Goal: Information Seeking & Learning: Learn about a topic

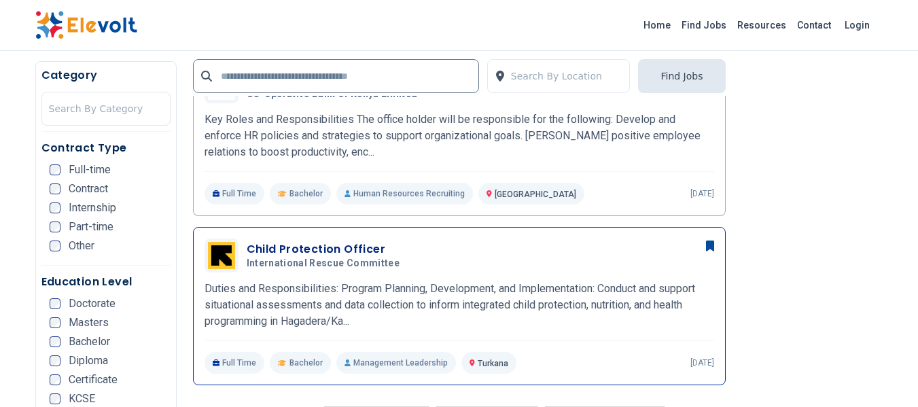
scroll to position [1767, 0]
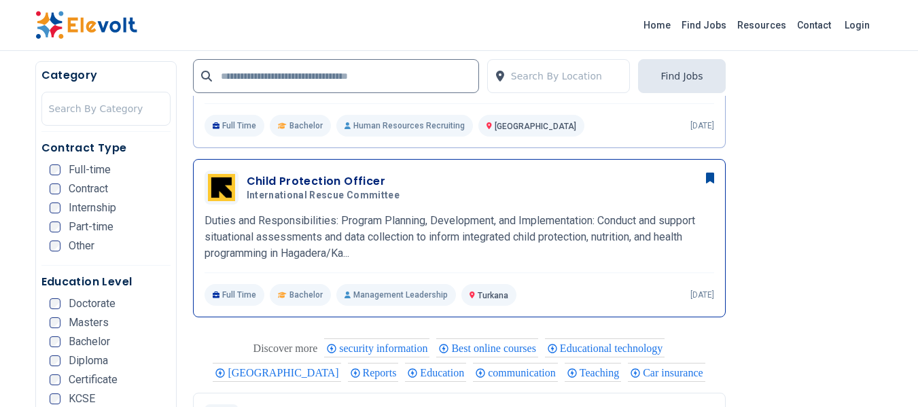
click at [300, 181] on h3 "Child Protection Officer" at bounding box center [326, 181] width 159 height 16
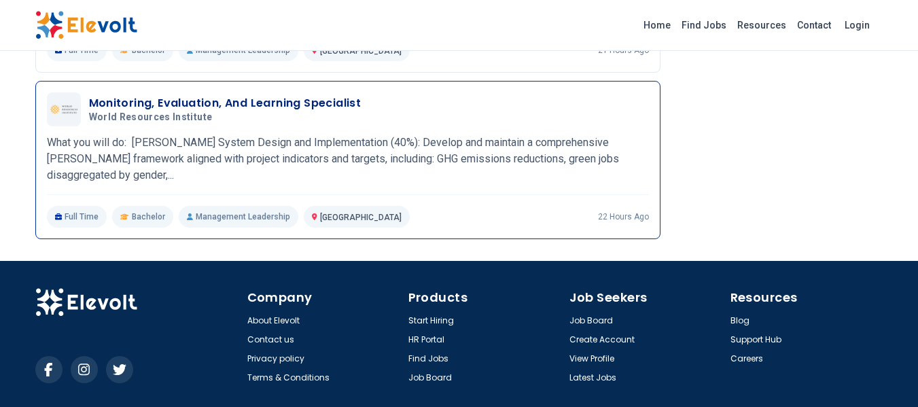
scroll to position [2441, 0]
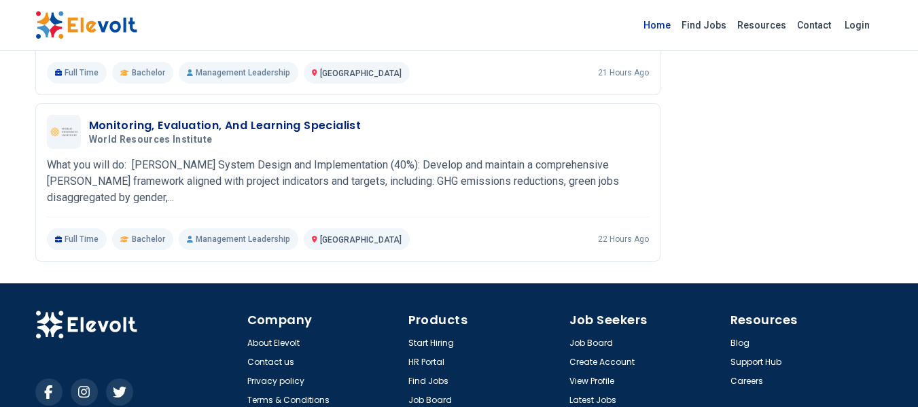
click at [659, 24] on link "Home" at bounding box center [657, 25] width 38 height 22
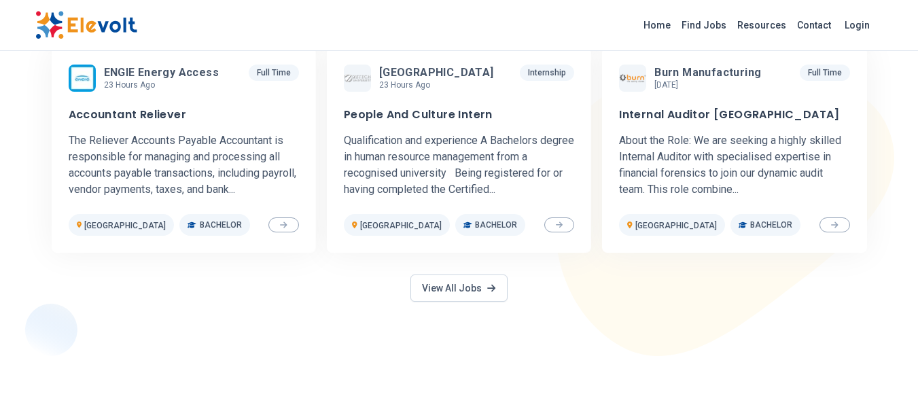
scroll to position [748, 0]
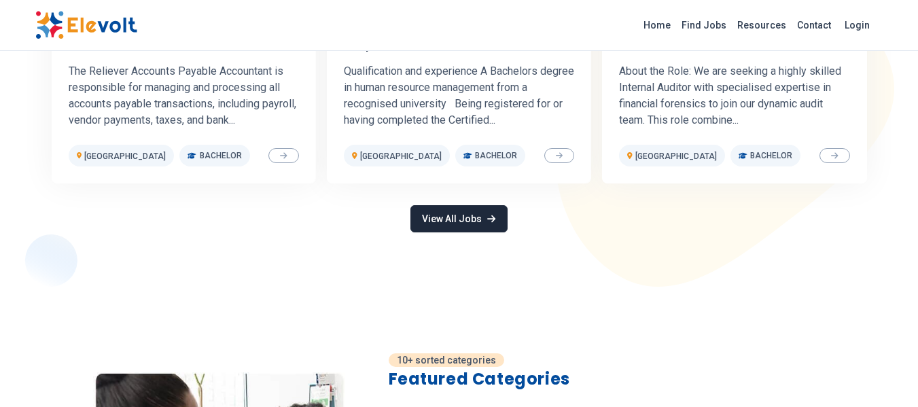
click at [487, 218] on icon at bounding box center [491, 219] width 8 height 10
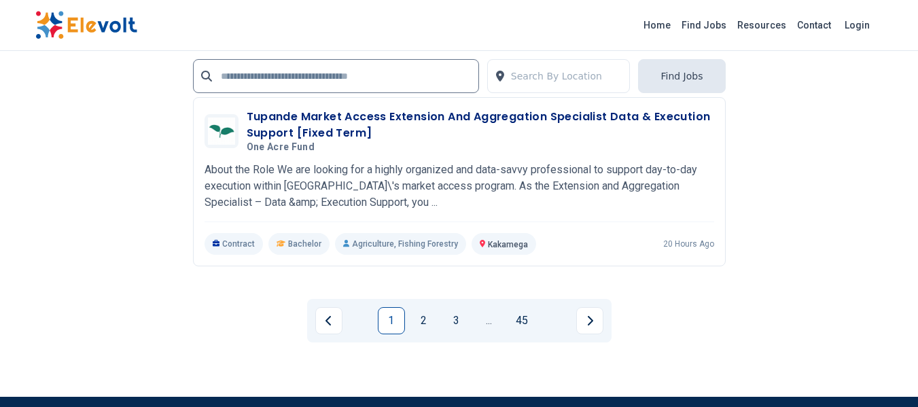
scroll to position [2990, 0]
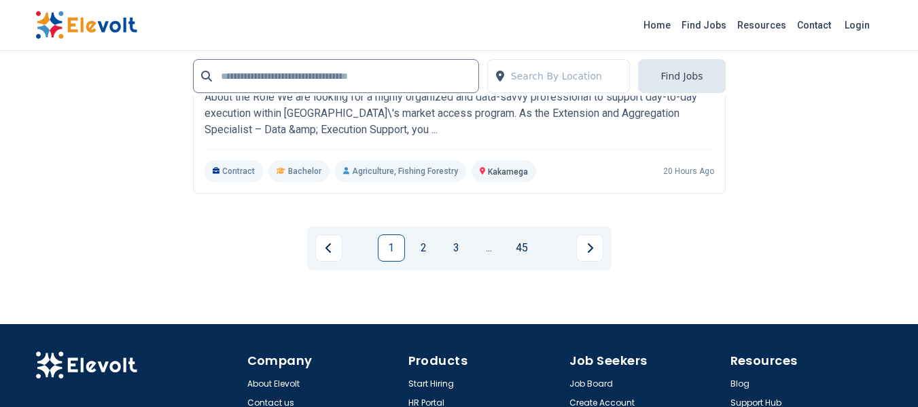
click at [430, 245] on link "2" at bounding box center [423, 247] width 27 height 27
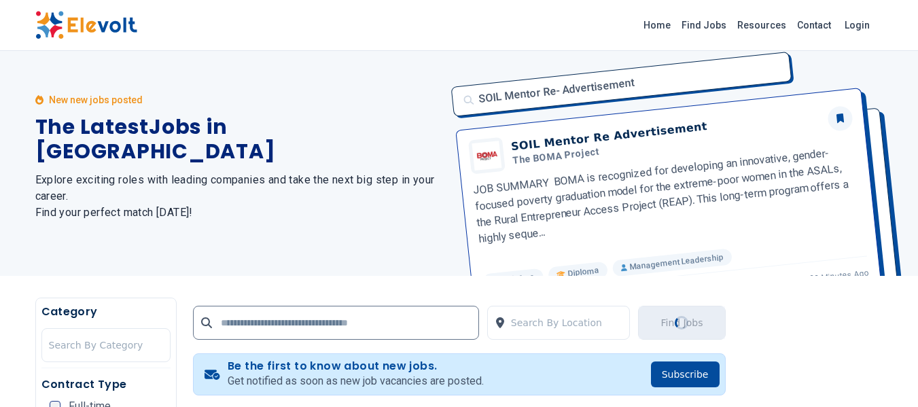
scroll to position [0, 0]
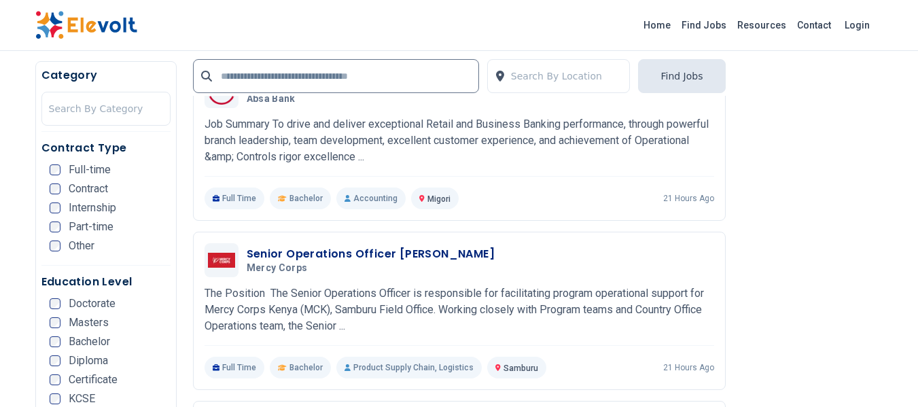
scroll to position [2043, 0]
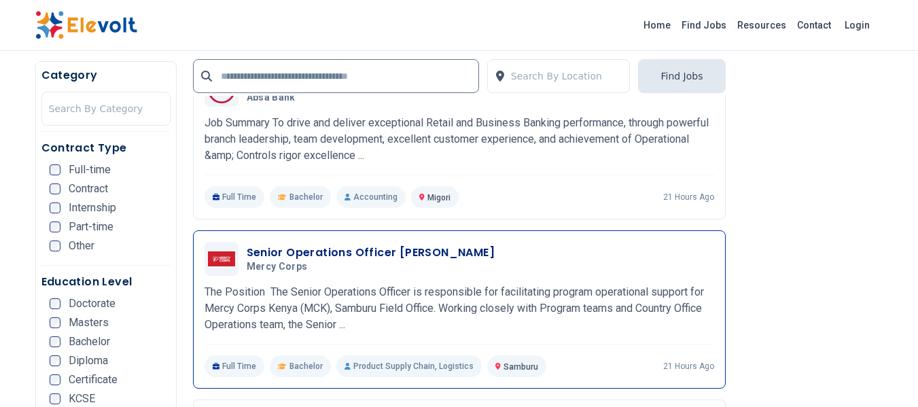
click at [344, 323] on p "The Position The Senior Operations Officer is responsible for facilitating prog…" at bounding box center [460, 308] width 510 height 49
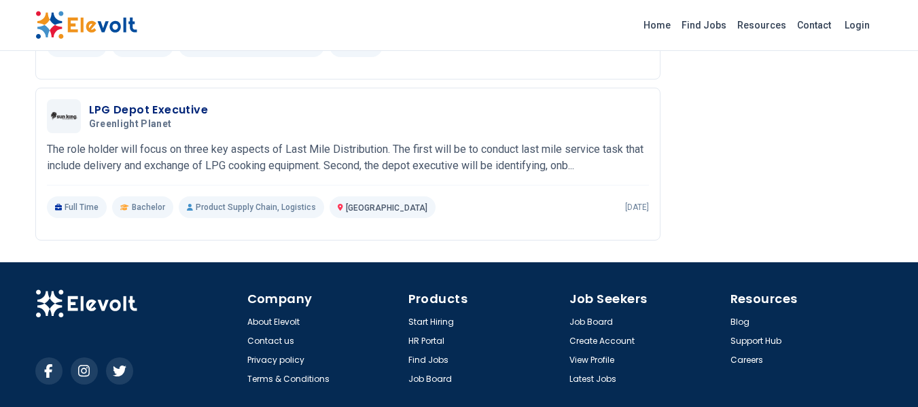
scroll to position [2922, 0]
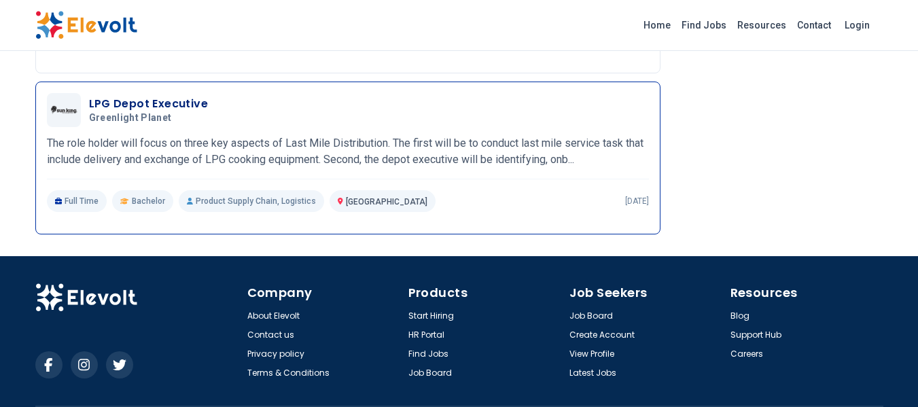
click at [574, 168] on p "The role holder will focus on three key aspects of Last Mile Distribution. The …" at bounding box center [348, 151] width 602 height 33
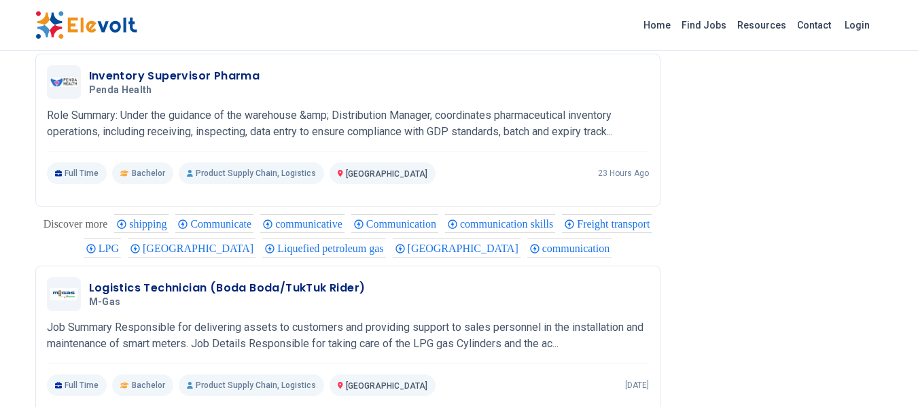
scroll to position [1445, 0]
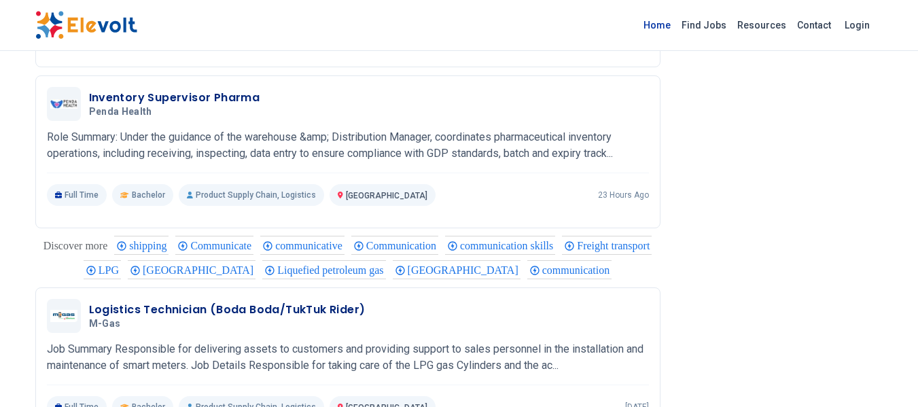
click at [663, 22] on link "Home" at bounding box center [657, 25] width 38 height 22
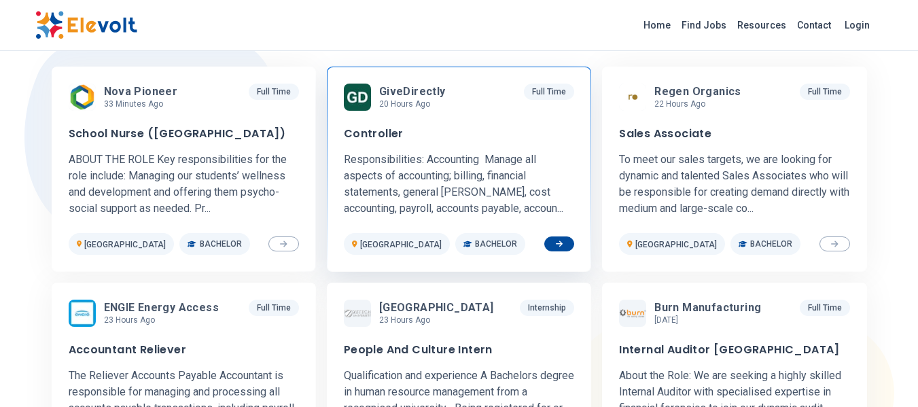
scroll to position [680, 0]
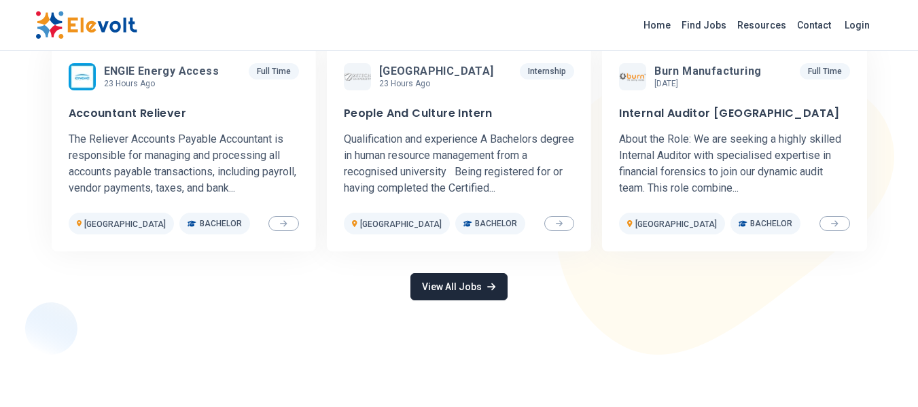
click at [439, 290] on link "View All Jobs" at bounding box center [458, 286] width 97 height 27
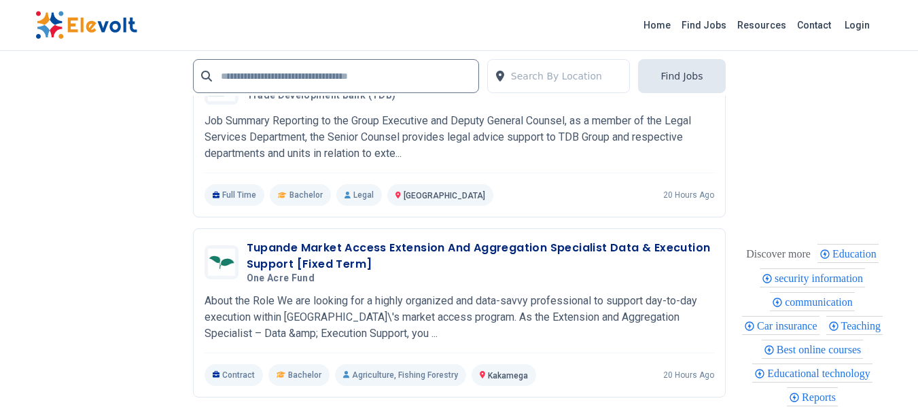
scroll to position [3099, 0]
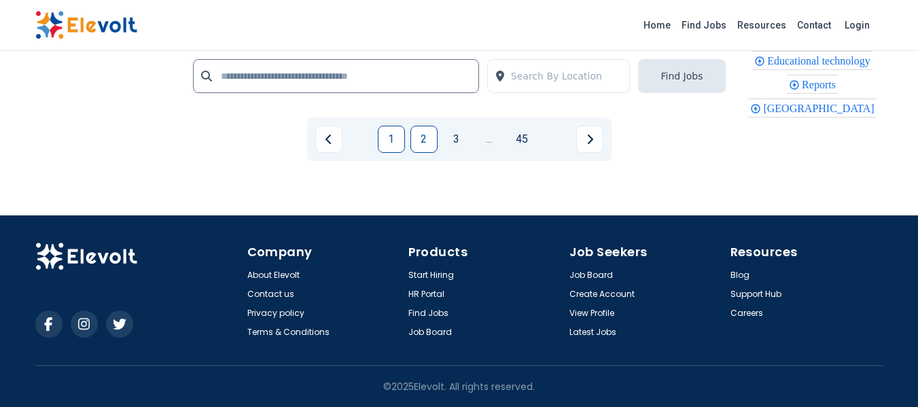
click at [419, 142] on link "2" at bounding box center [423, 139] width 27 height 27
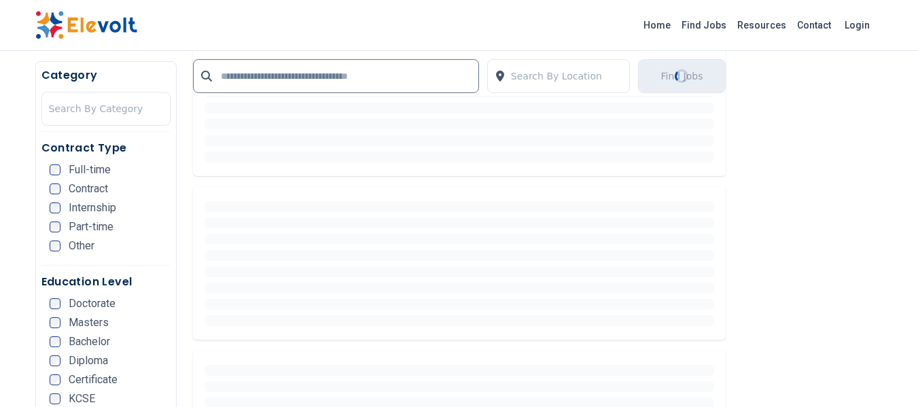
scroll to position [476, 0]
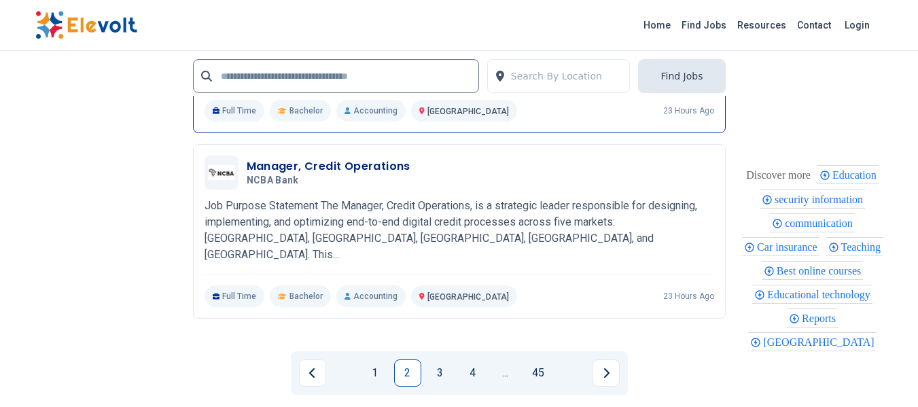
scroll to position [3058, 0]
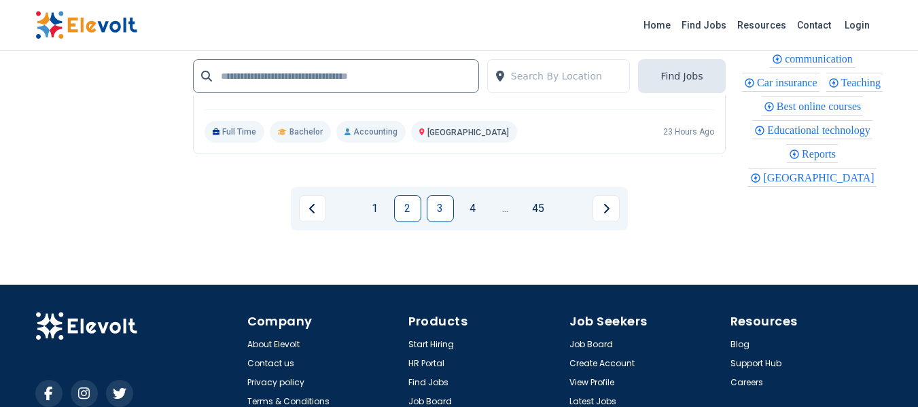
click at [444, 195] on link "3" at bounding box center [440, 208] width 27 height 27
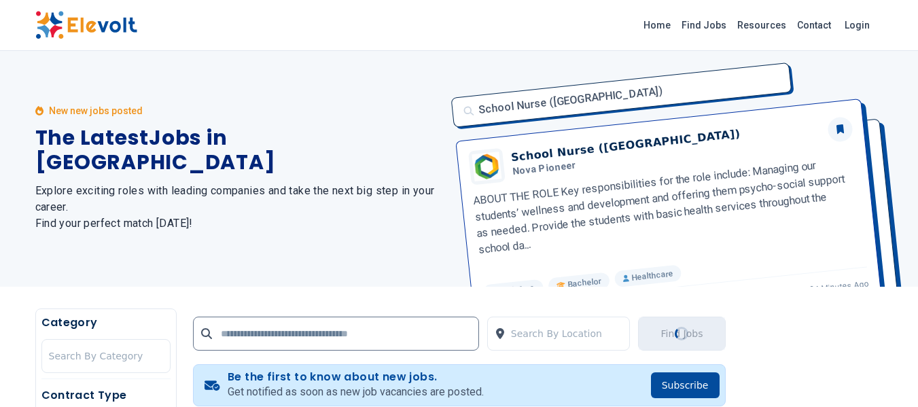
scroll to position [0, 0]
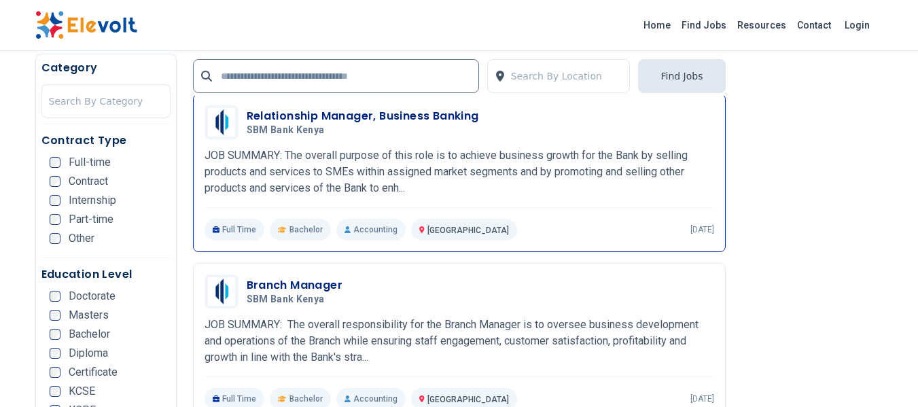
scroll to position [2379, 0]
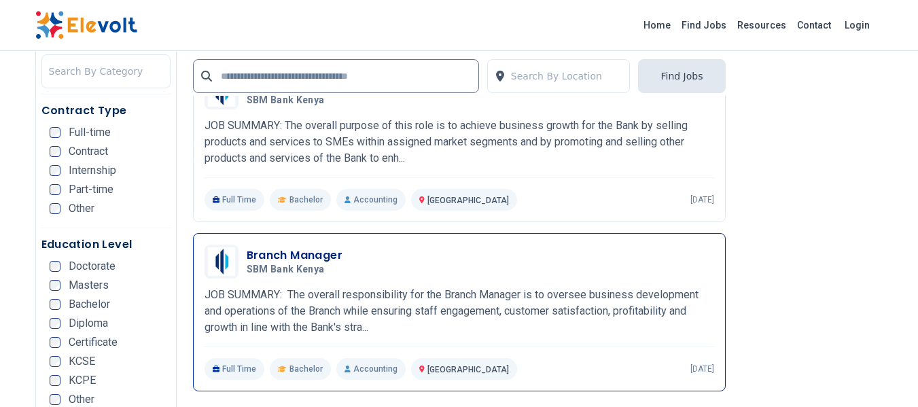
click at [296, 258] on h3 "Branch Manager" at bounding box center [295, 255] width 97 height 16
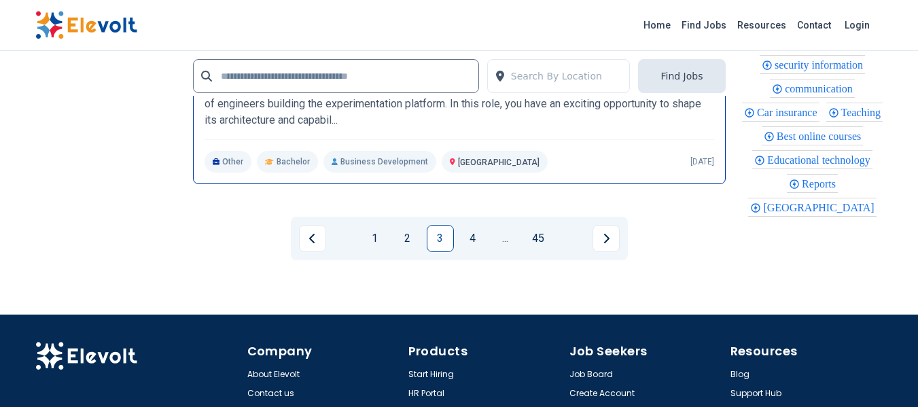
scroll to position [2990, 0]
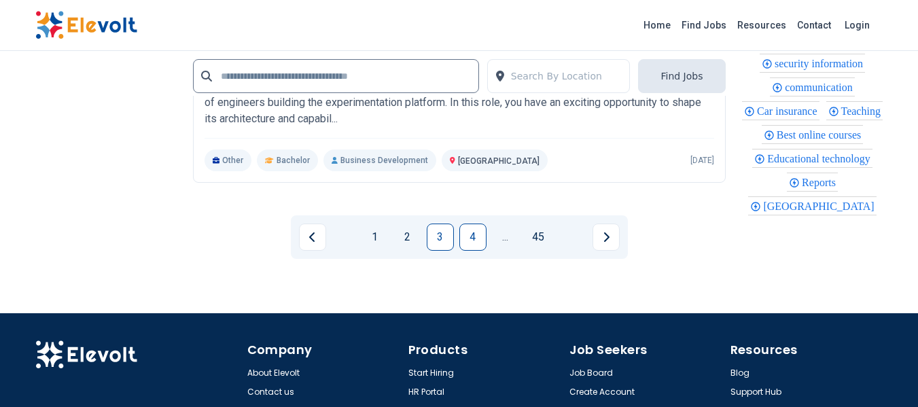
click at [472, 236] on link "4" at bounding box center [472, 237] width 27 height 27
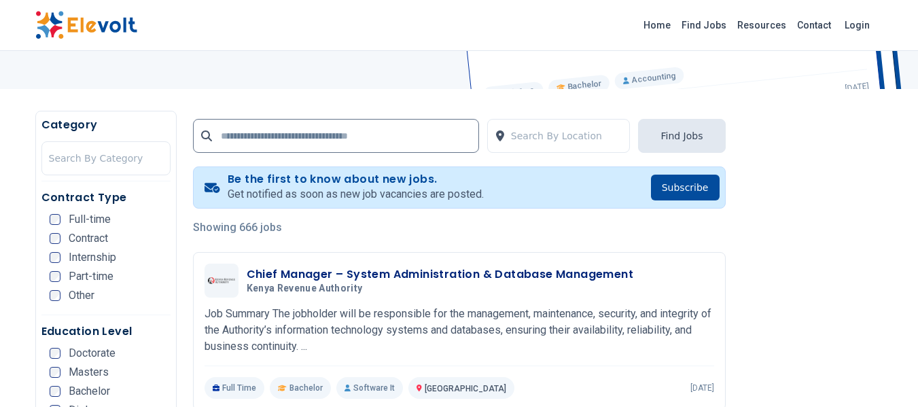
scroll to position [204, 0]
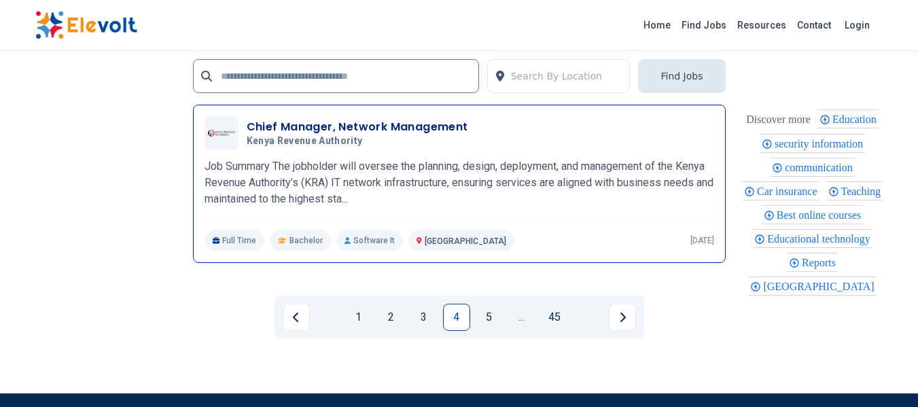
scroll to position [2922, 0]
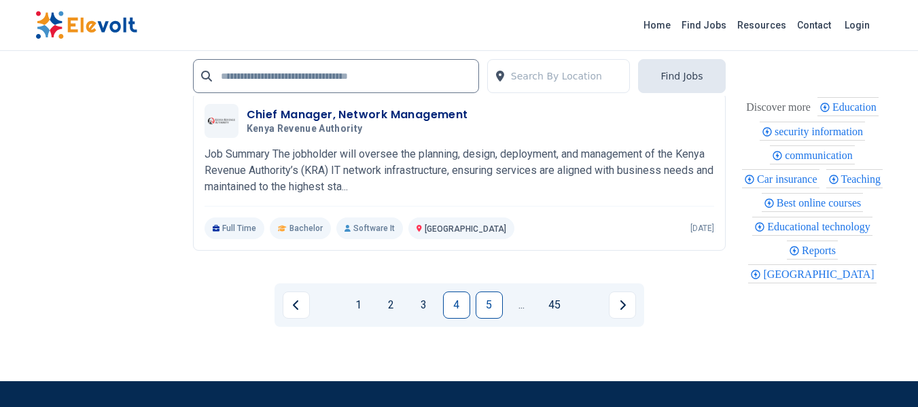
click at [493, 304] on link "5" at bounding box center [489, 305] width 27 height 27
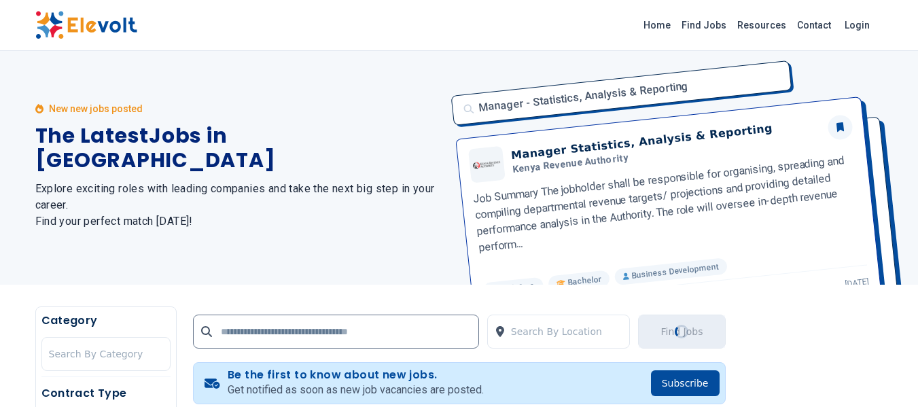
scroll to position [0, 0]
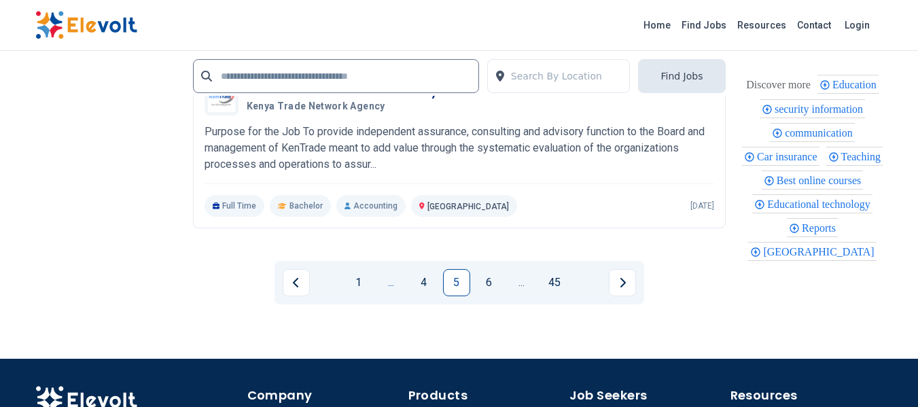
scroll to position [2990, 0]
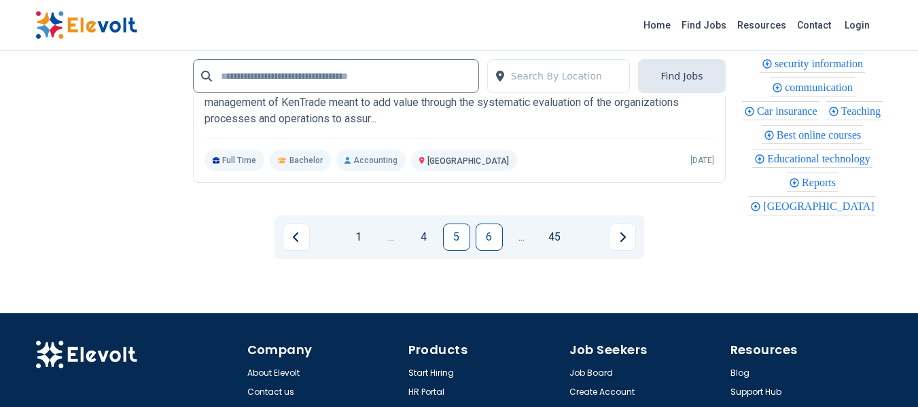
click at [489, 233] on link "6" at bounding box center [489, 237] width 27 height 27
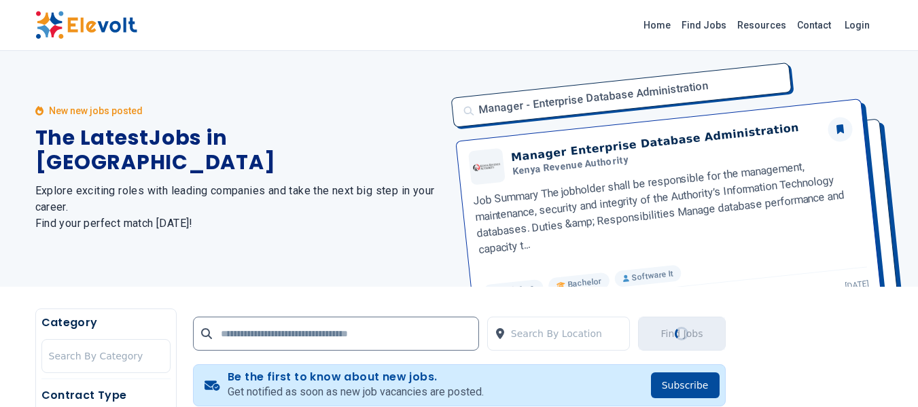
scroll to position [0, 0]
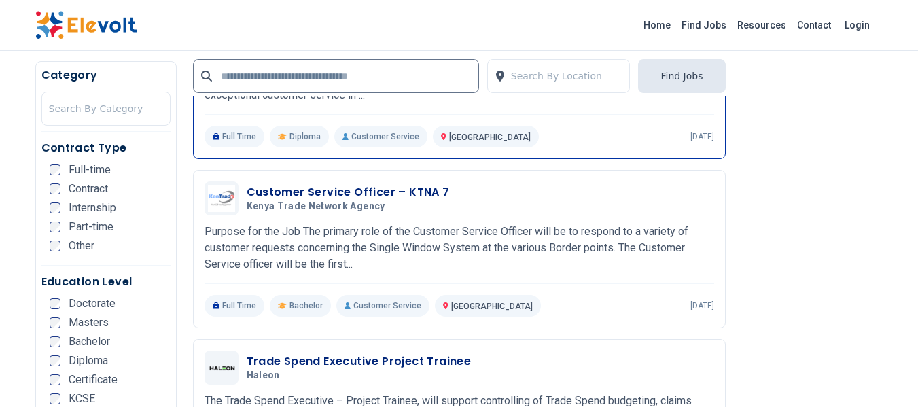
scroll to position [748, 0]
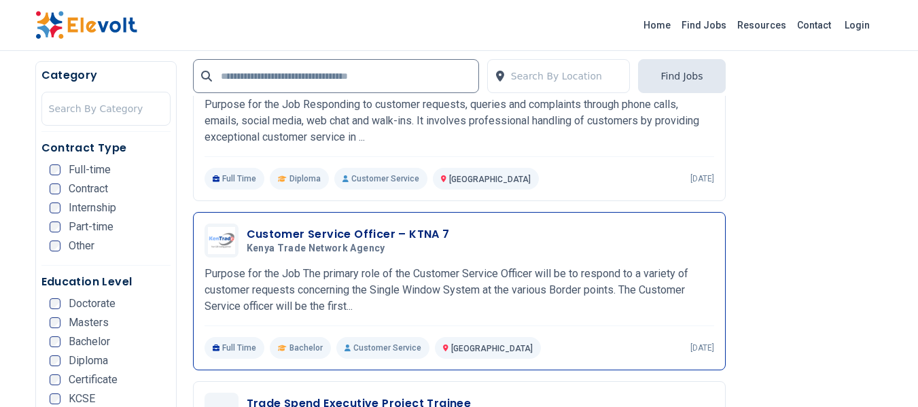
click at [343, 240] on h3 "Customer Service Officer – KTNA 7" at bounding box center [348, 234] width 203 height 16
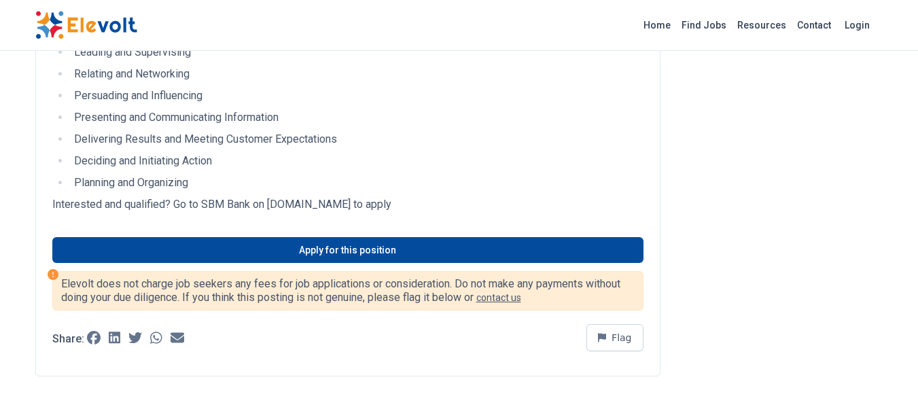
scroll to position [1223, 0]
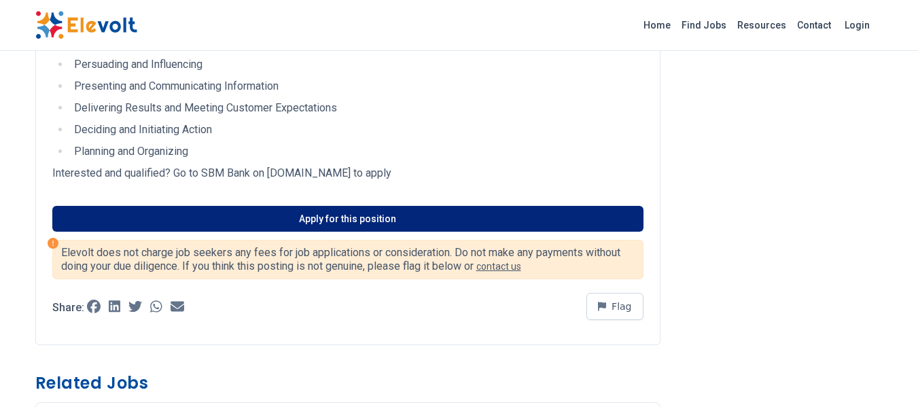
click at [330, 216] on link "Apply for this position" at bounding box center [347, 219] width 591 height 26
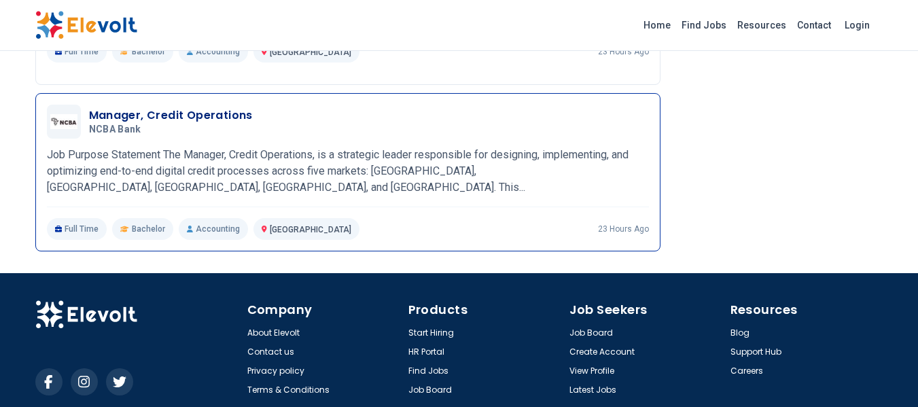
scroll to position [2379, 0]
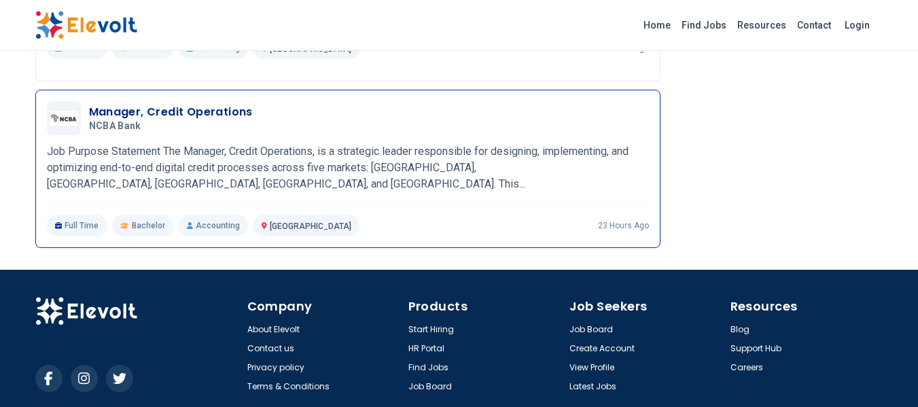
click at [169, 120] on h3 "Manager, Credit Operations" at bounding box center [171, 112] width 164 height 16
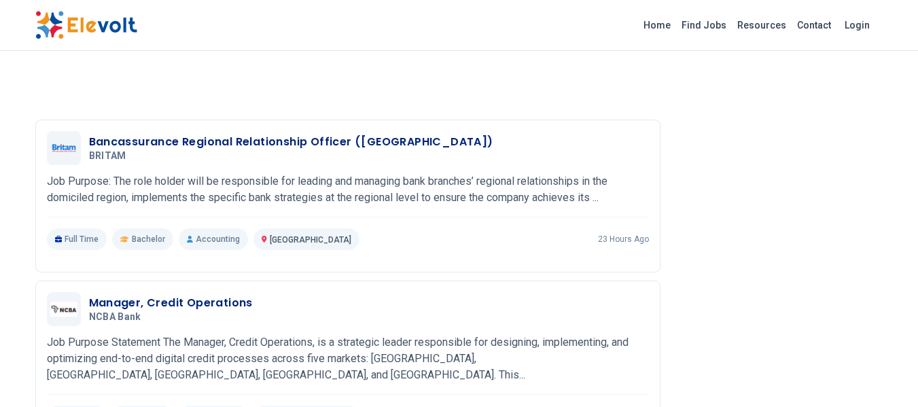
scroll to position [2172, 0]
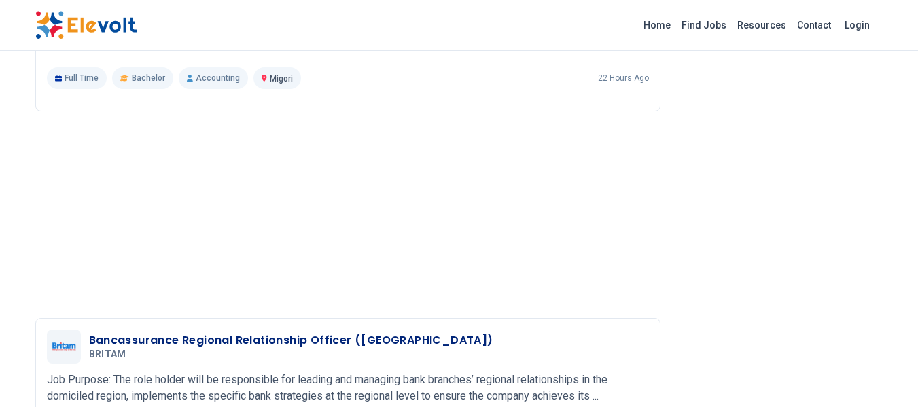
scroll to position [1971, 0]
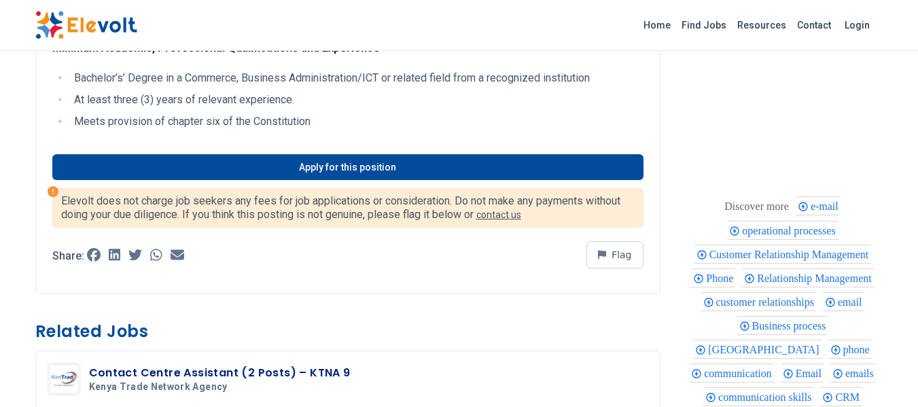
scroll to position [612, 0]
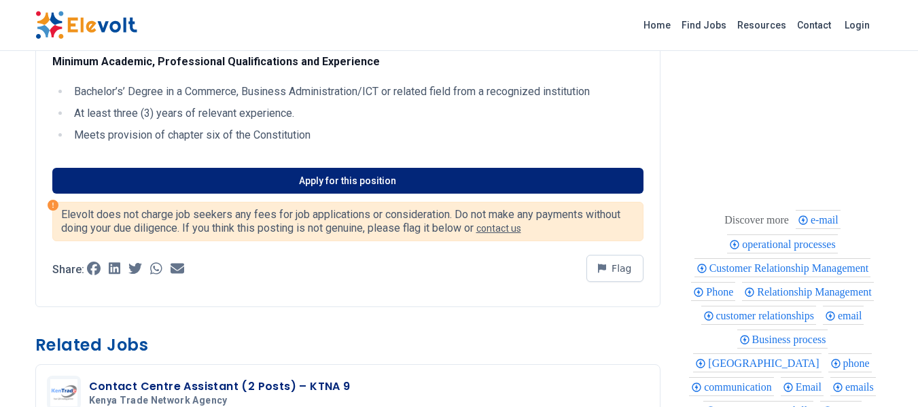
click at [343, 194] on link "Apply for this position" at bounding box center [347, 181] width 591 height 26
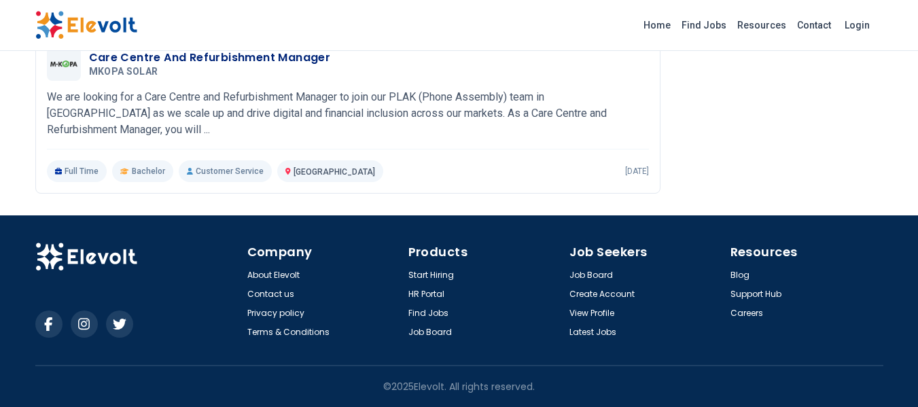
scroll to position [1800, 0]
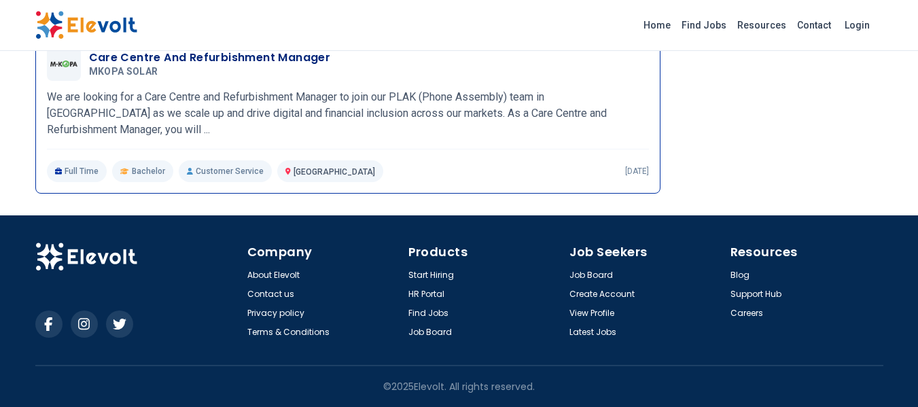
click at [212, 76] on h5 "MKOPA SOLAR" at bounding box center [207, 72] width 236 height 12
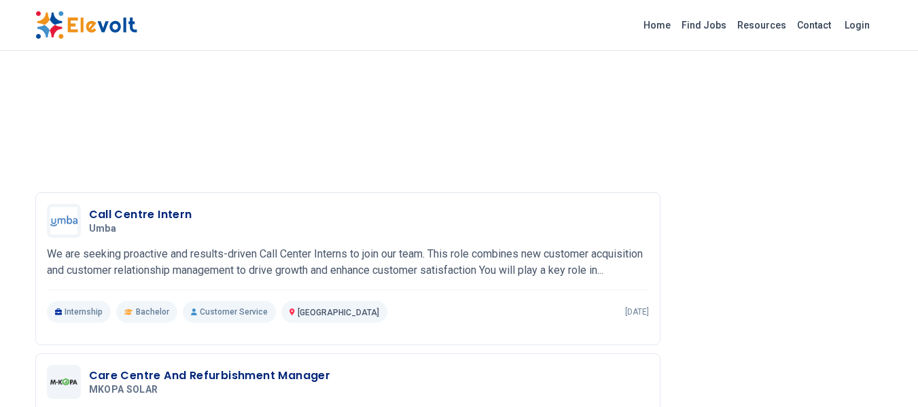
scroll to position [1460, 0]
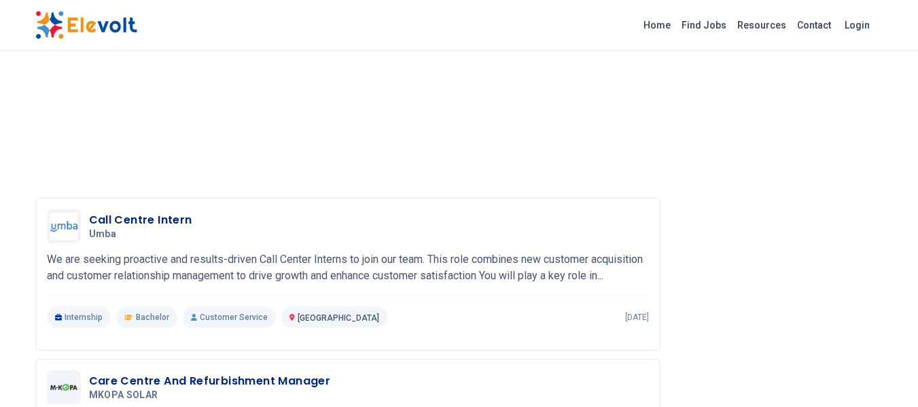
click at [53, 27] on img at bounding box center [86, 25] width 102 height 29
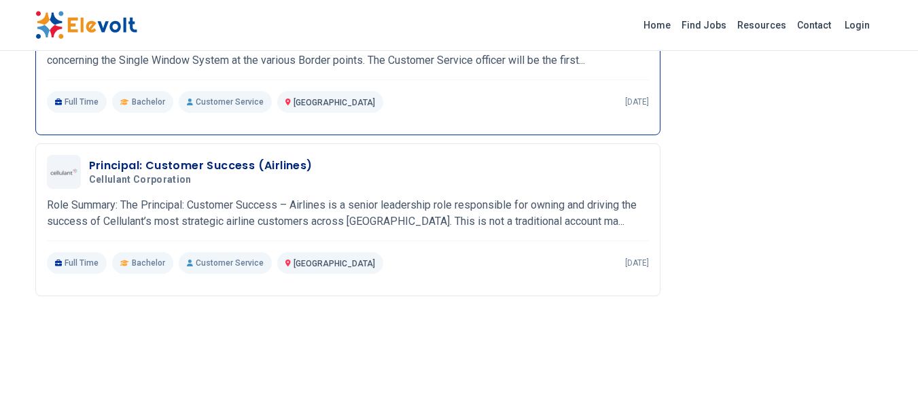
scroll to position [1563, 0]
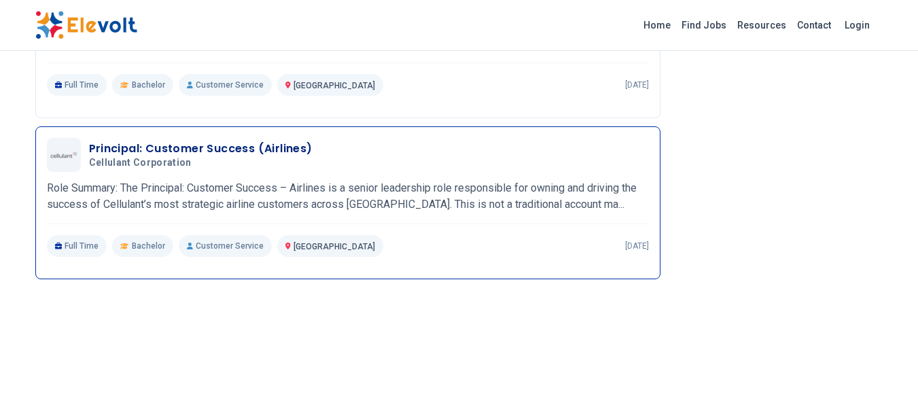
click at [189, 150] on h3 "Principal: Customer Success (Airlines)" at bounding box center [201, 149] width 224 height 16
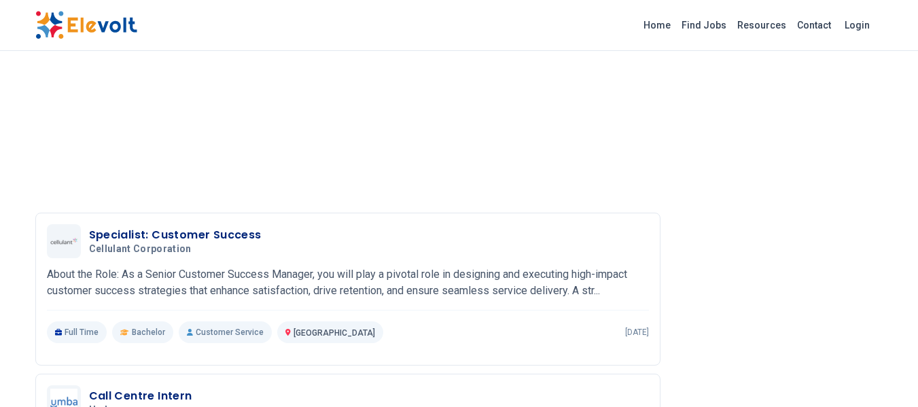
scroll to position [1835, 0]
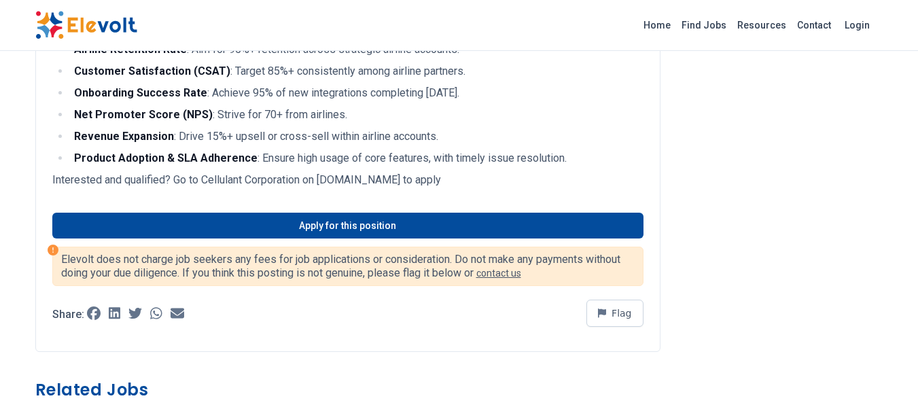
scroll to position [2039, 0]
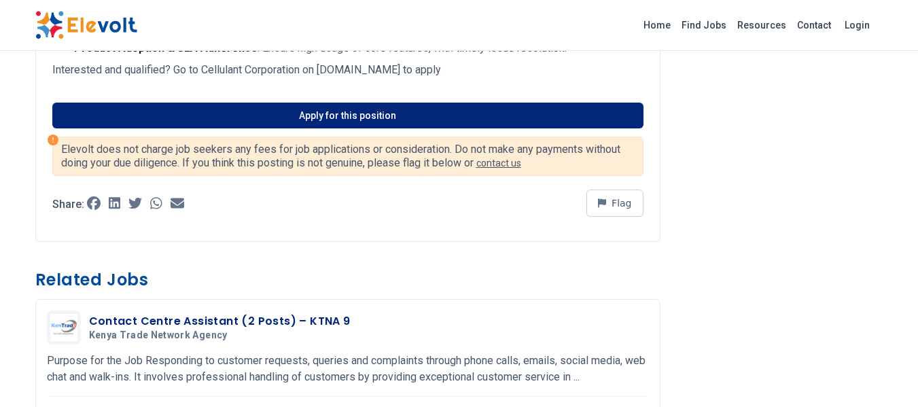
click at [307, 111] on link "Apply for this position" at bounding box center [347, 116] width 591 height 26
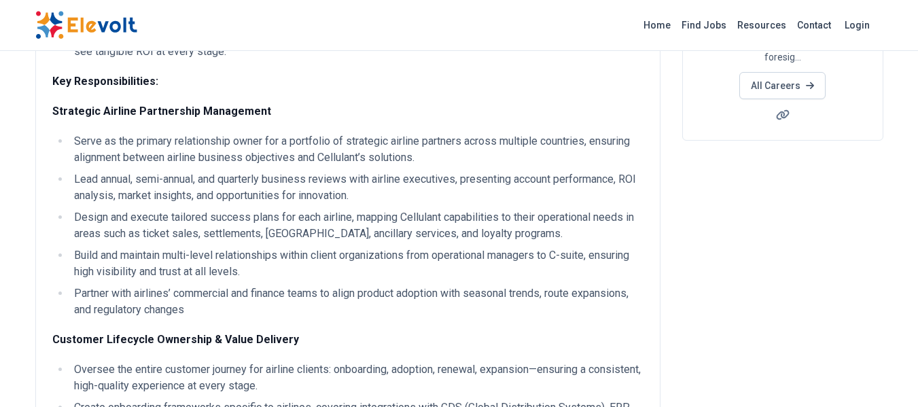
scroll to position [0, 0]
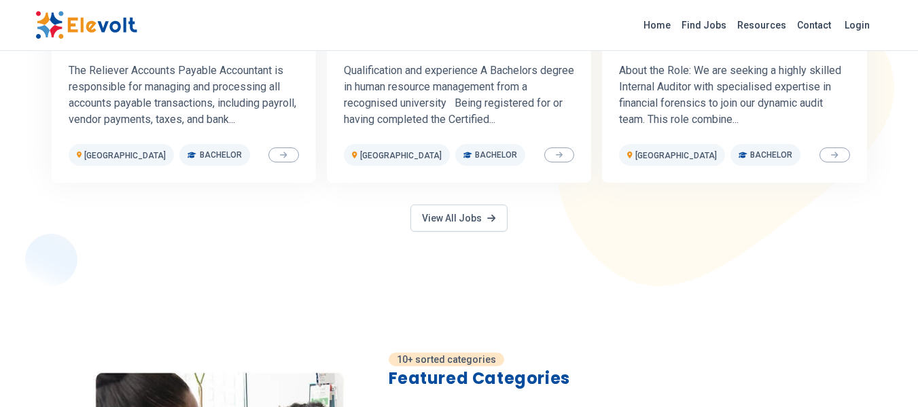
scroll to position [748, 0]
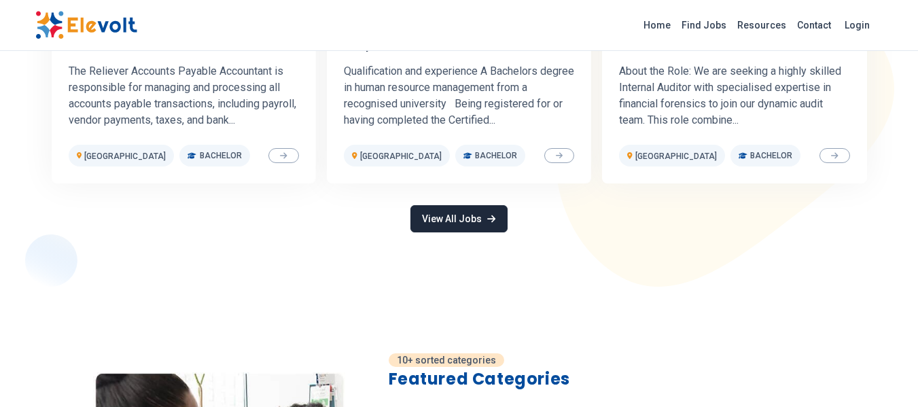
click at [474, 218] on link "View All Jobs" at bounding box center [458, 218] width 97 height 27
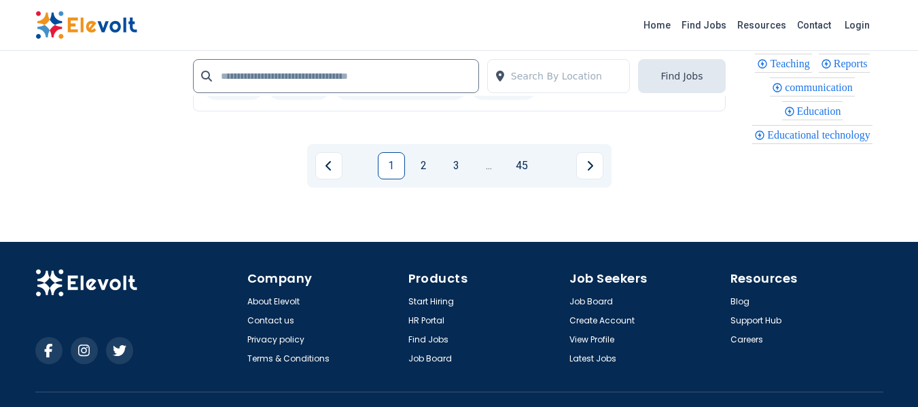
scroll to position [3099, 0]
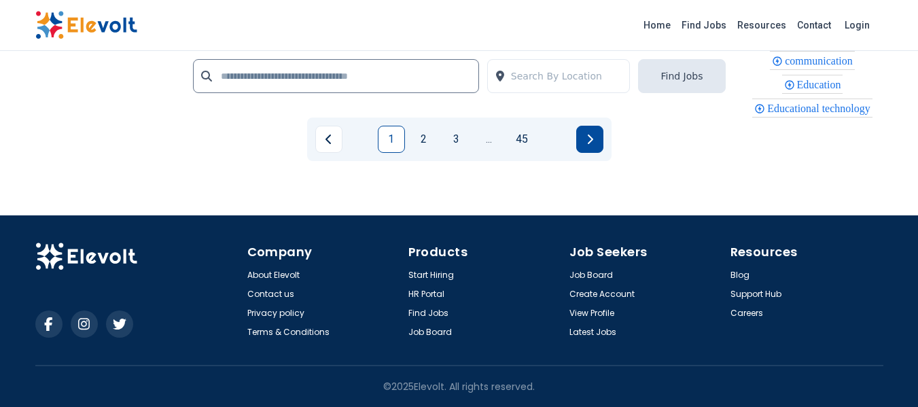
click at [593, 139] on button "Next page" at bounding box center [589, 139] width 27 height 27
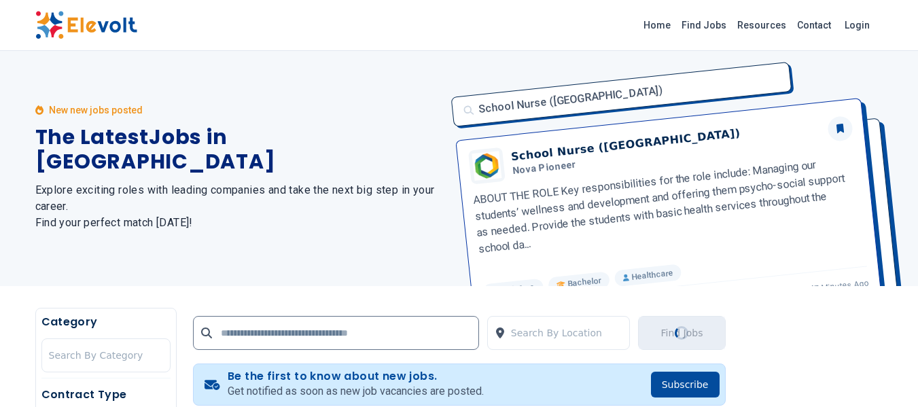
scroll to position [0, 0]
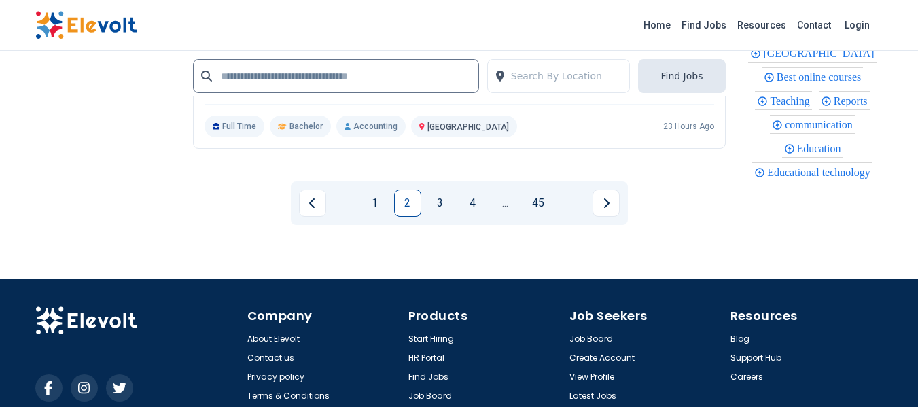
scroll to position [3111, 0]
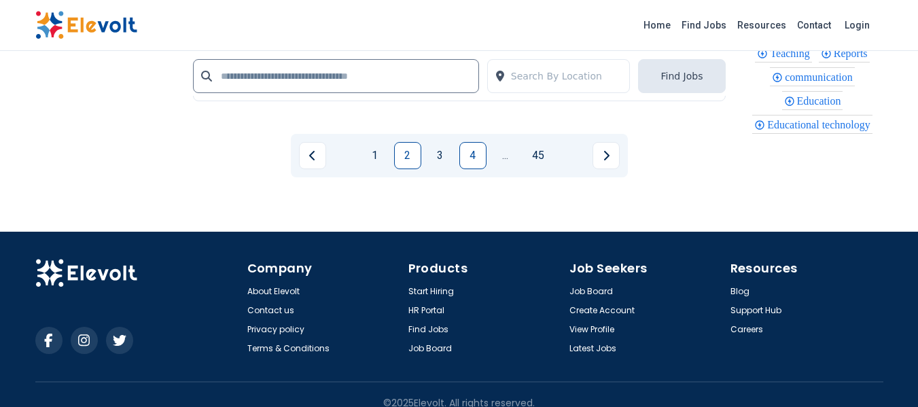
click at [476, 142] on link "4" at bounding box center [472, 155] width 27 height 27
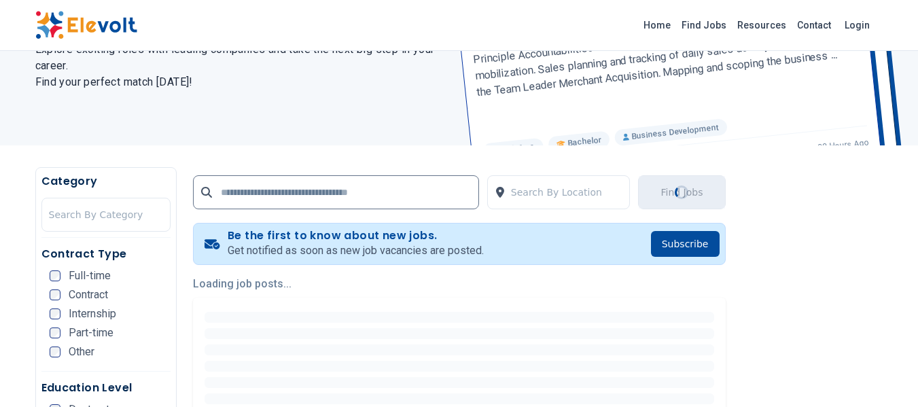
scroll to position [408, 0]
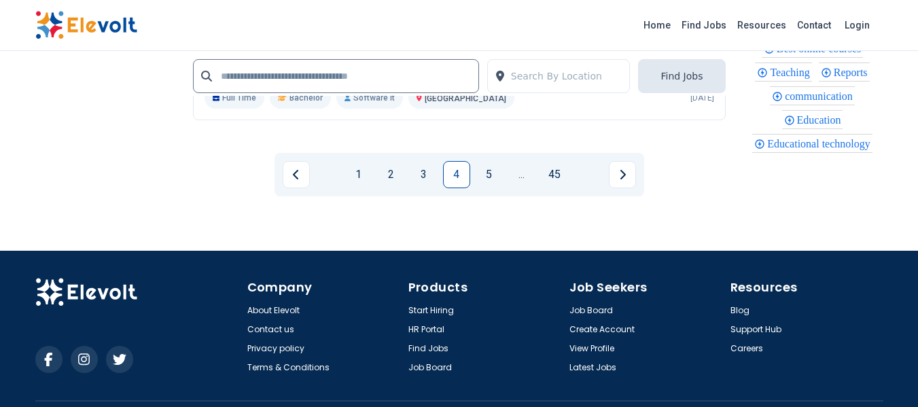
scroll to position [3111, 0]
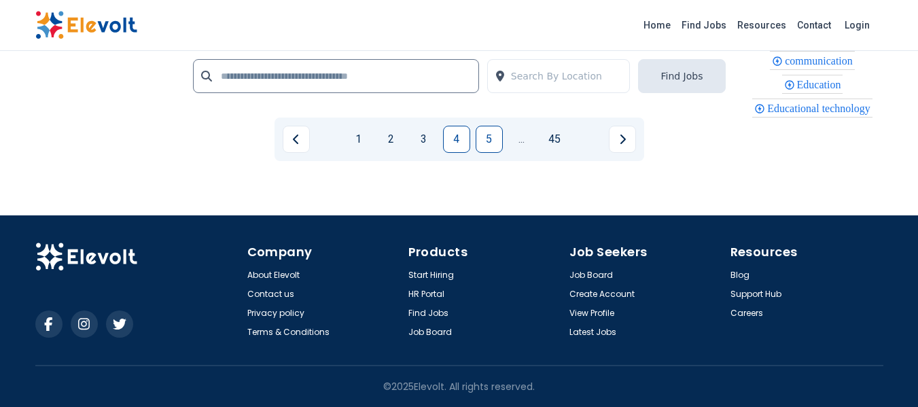
click at [488, 138] on link "5" at bounding box center [489, 139] width 27 height 27
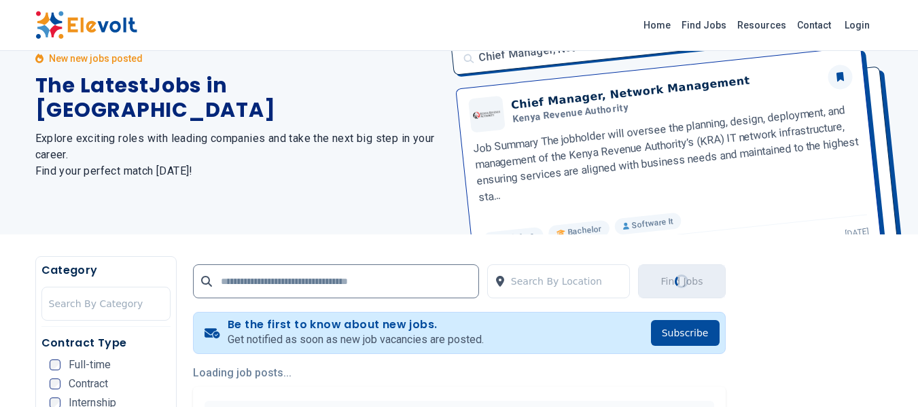
scroll to position [0, 0]
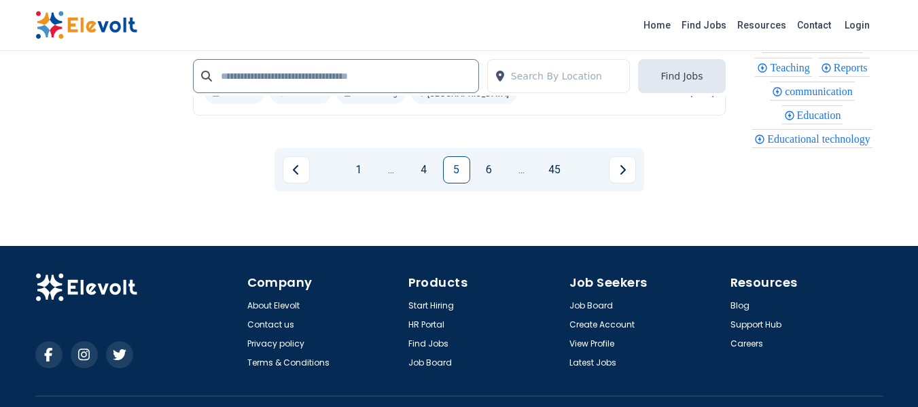
scroll to position [3058, 0]
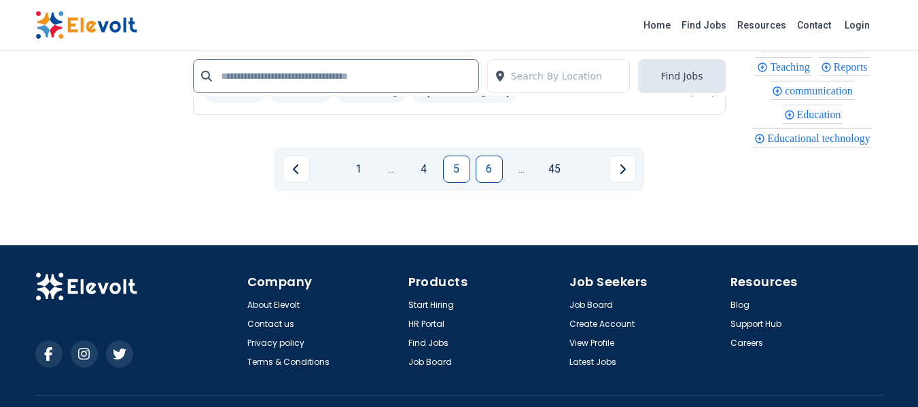
click at [483, 164] on link "6" at bounding box center [489, 169] width 27 height 27
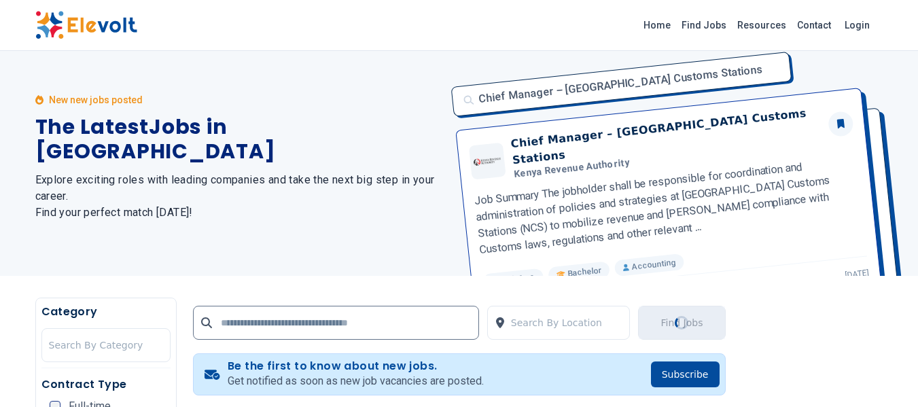
scroll to position [0, 0]
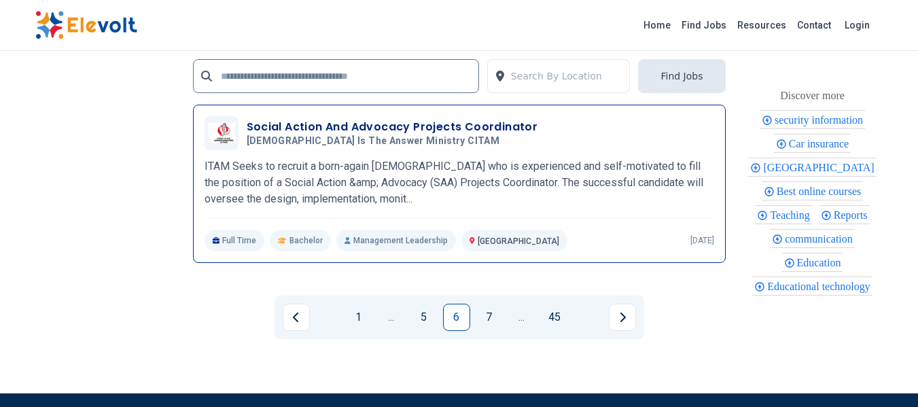
scroll to position [3058, 0]
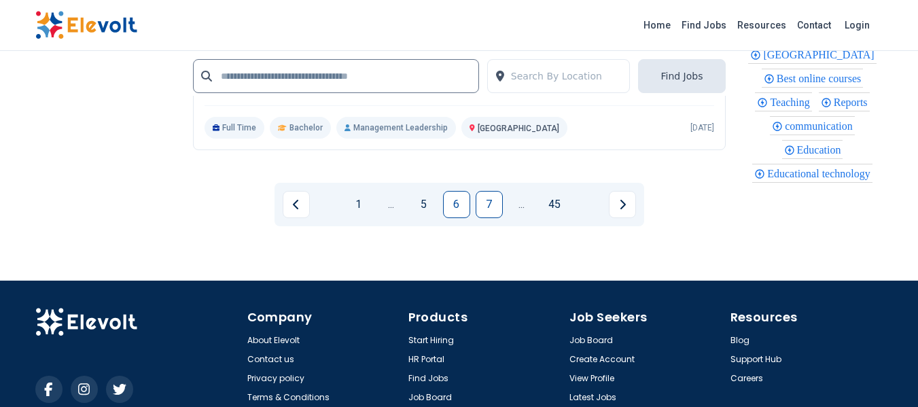
click at [489, 198] on link "7" at bounding box center [489, 204] width 27 height 27
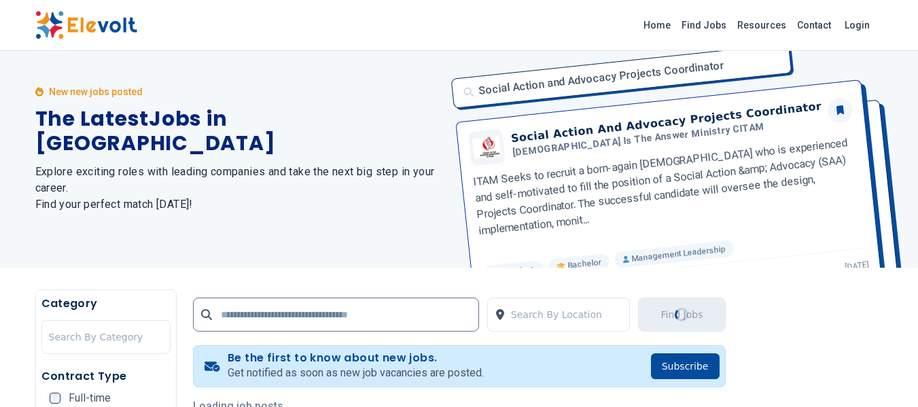
scroll to position [0, 0]
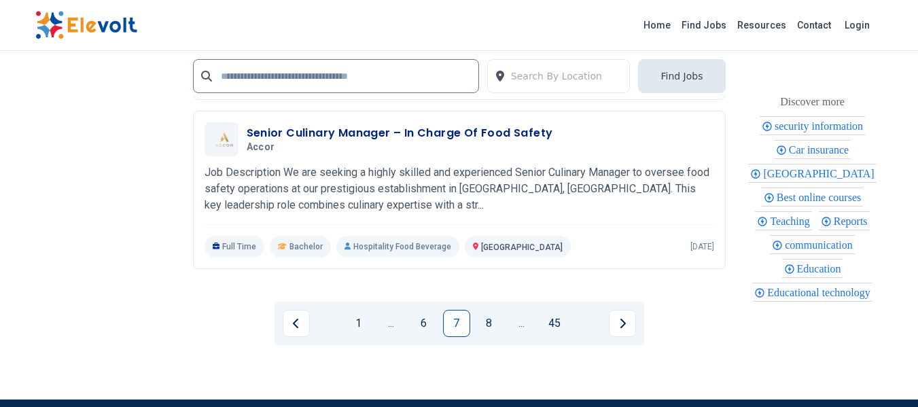
scroll to position [2990, 0]
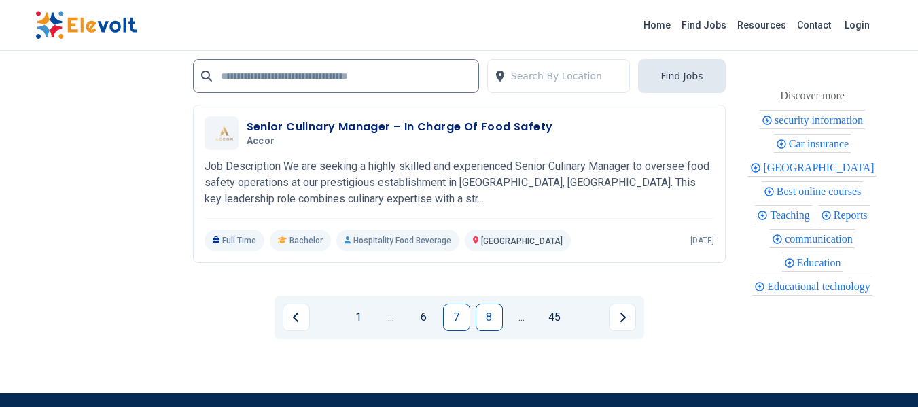
click at [487, 313] on link "8" at bounding box center [489, 317] width 27 height 27
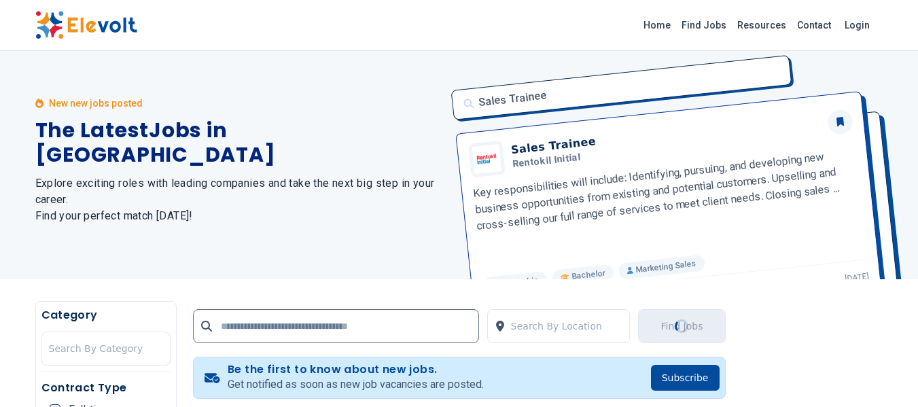
scroll to position [0, 0]
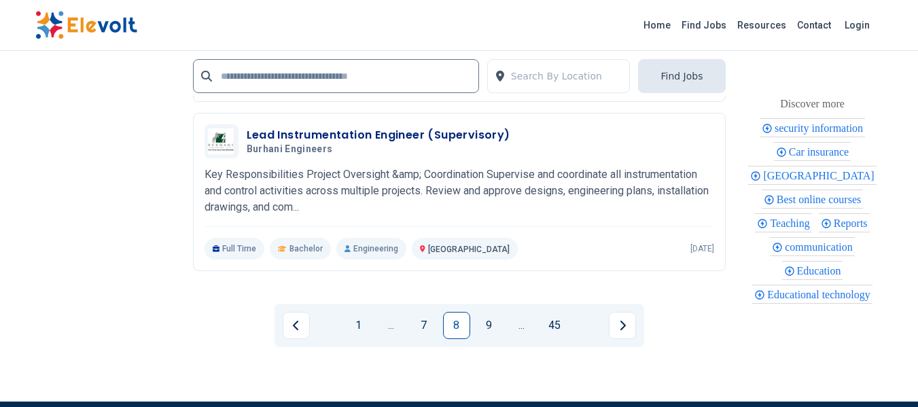
scroll to position [2990, 0]
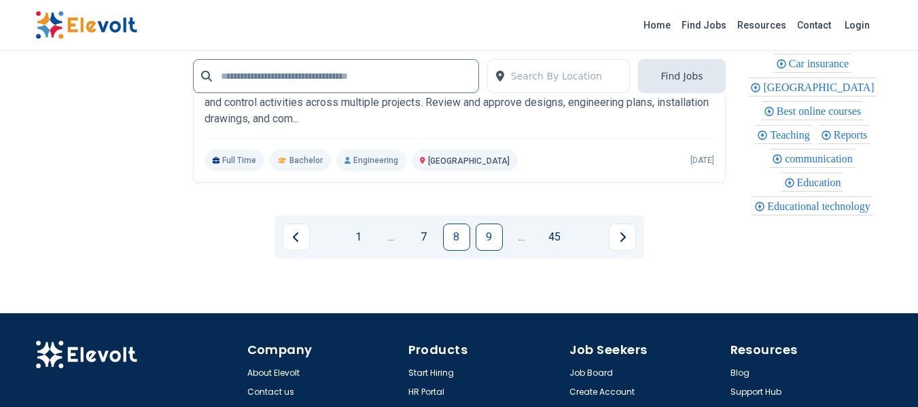
click at [491, 231] on link "9" at bounding box center [489, 237] width 27 height 27
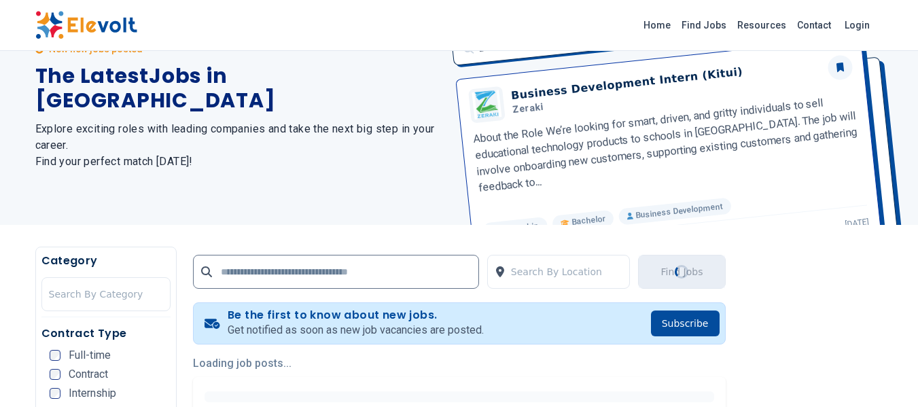
scroll to position [0, 0]
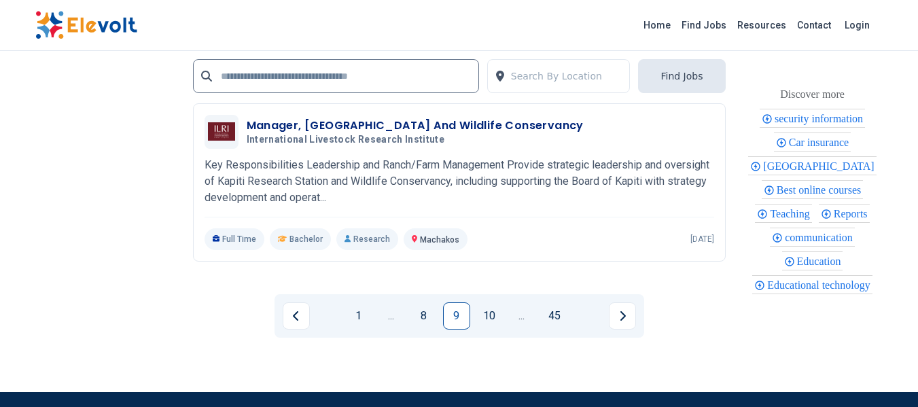
scroll to position [3088, 0]
